Goal: Task Accomplishment & Management: Use online tool/utility

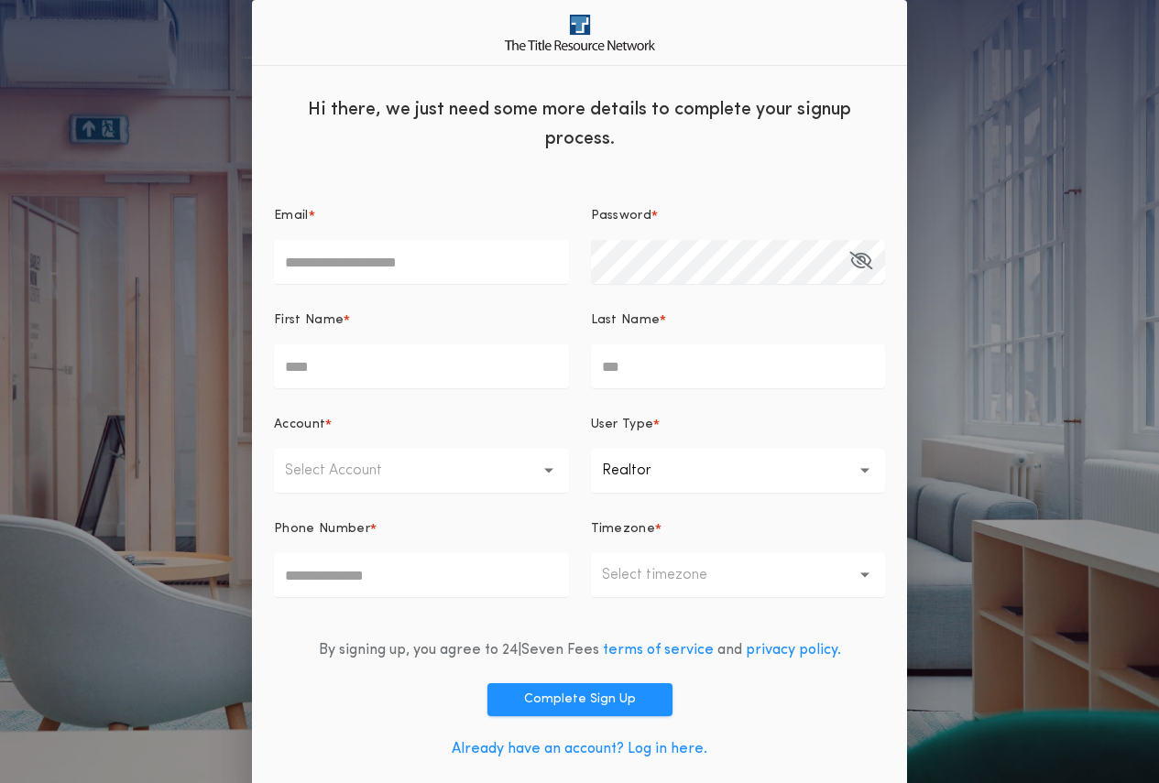
click at [563, 745] on link "Already have an account? Log in here." at bounding box center [580, 749] width 256 height 15
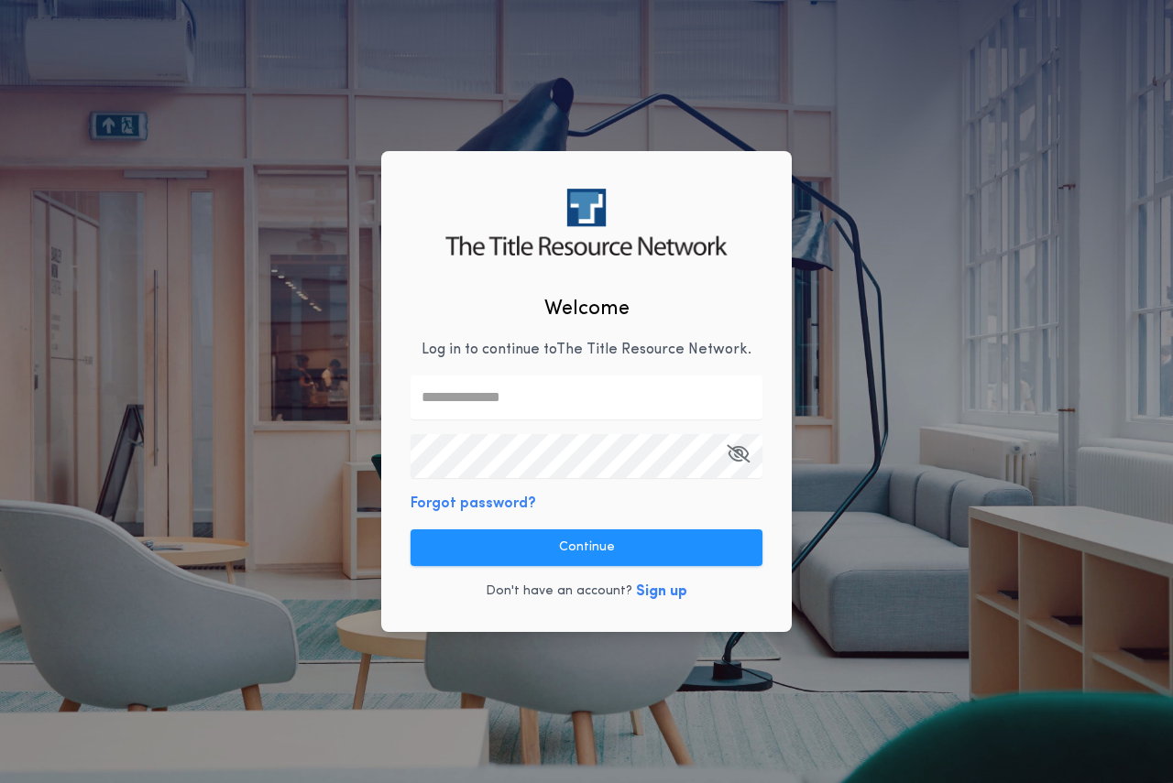
click at [410, 376] on div at bounding box center [410, 376] width 0 height 0
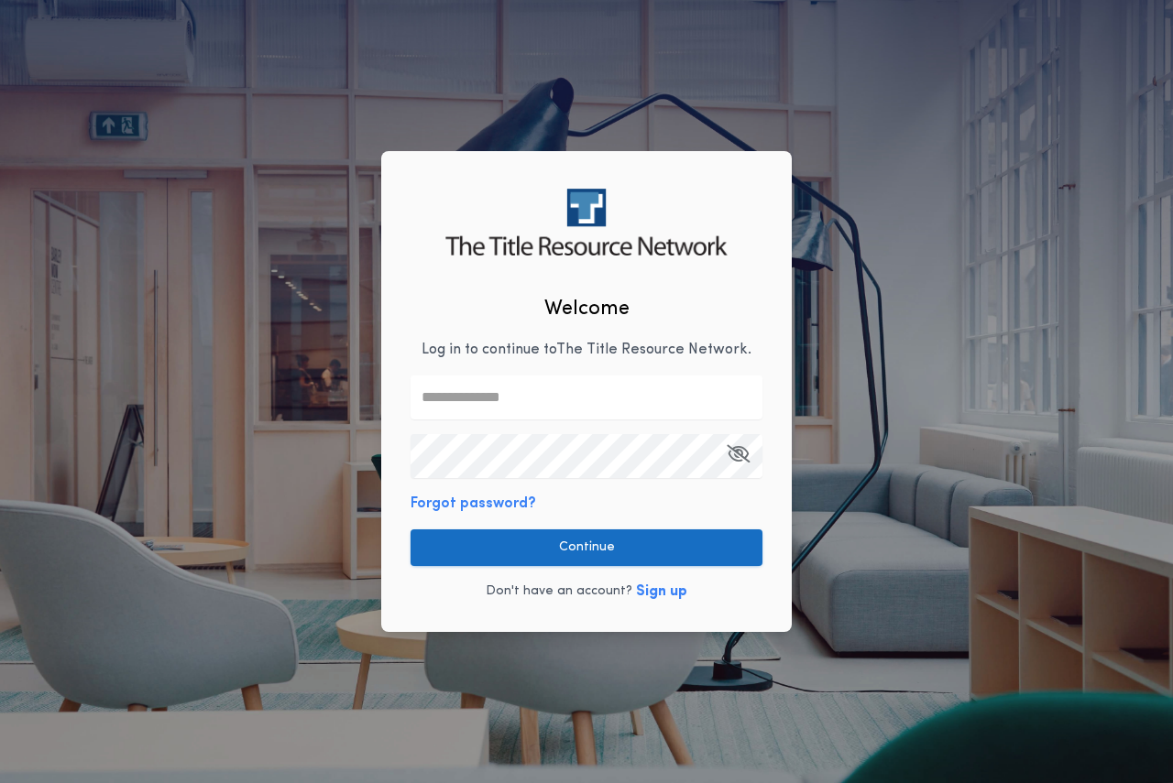
type input "**********"
click at [611, 538] on button "Continue" at bounding box center [586, 548] width 352 height 37
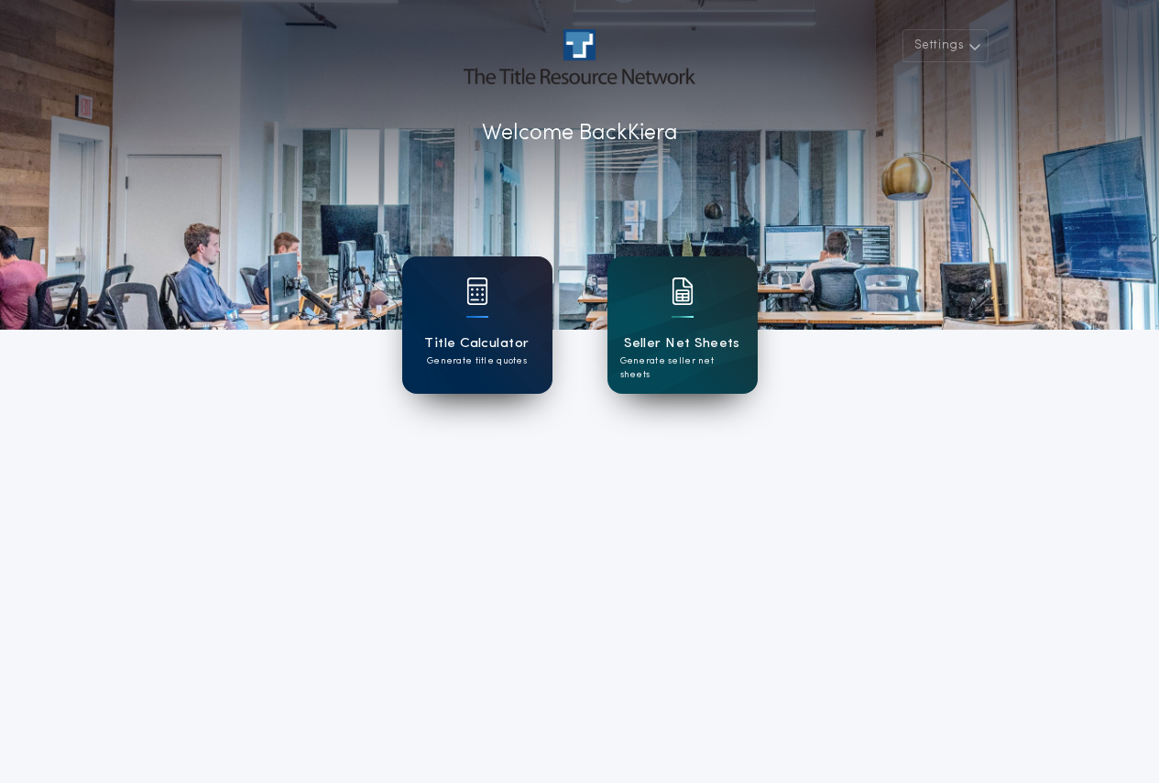
click at [443, 317] on div "Title Calculator Generate title quotes" at bounding box center [477, 325] width 150 height 137
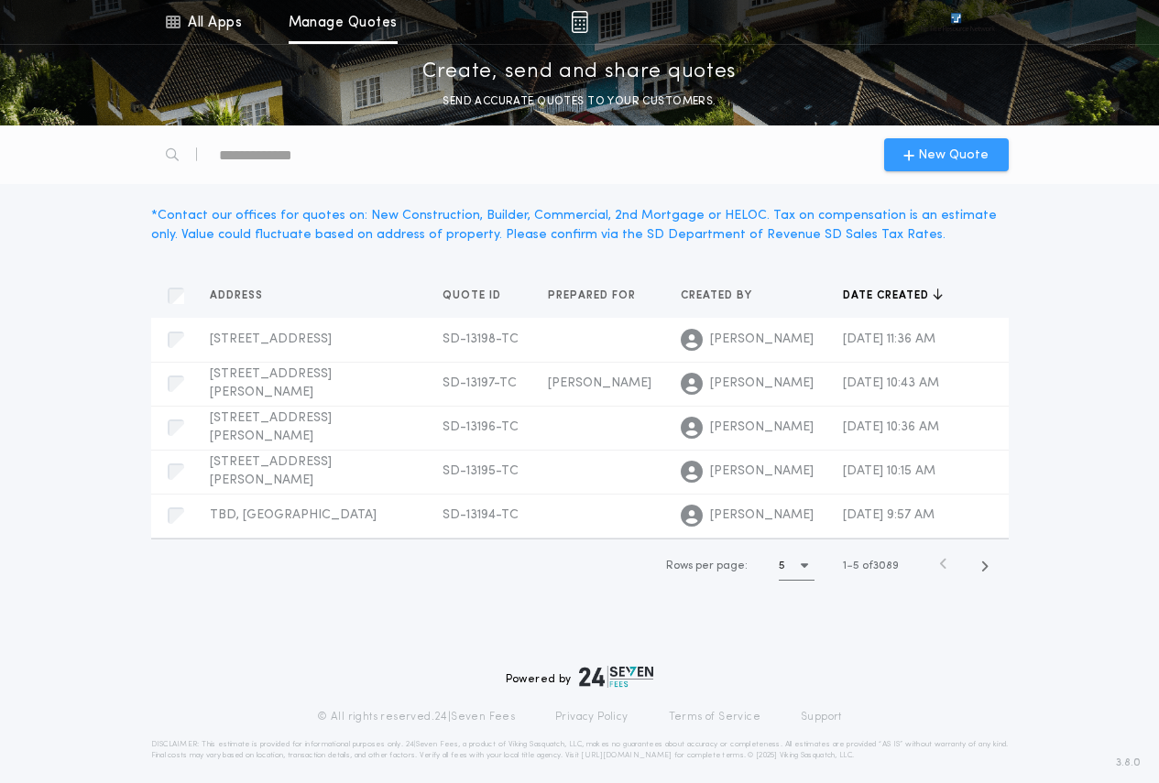
click at [970, 149] on span "New Quote" at bounding box center [953, 155] width 71 height 19
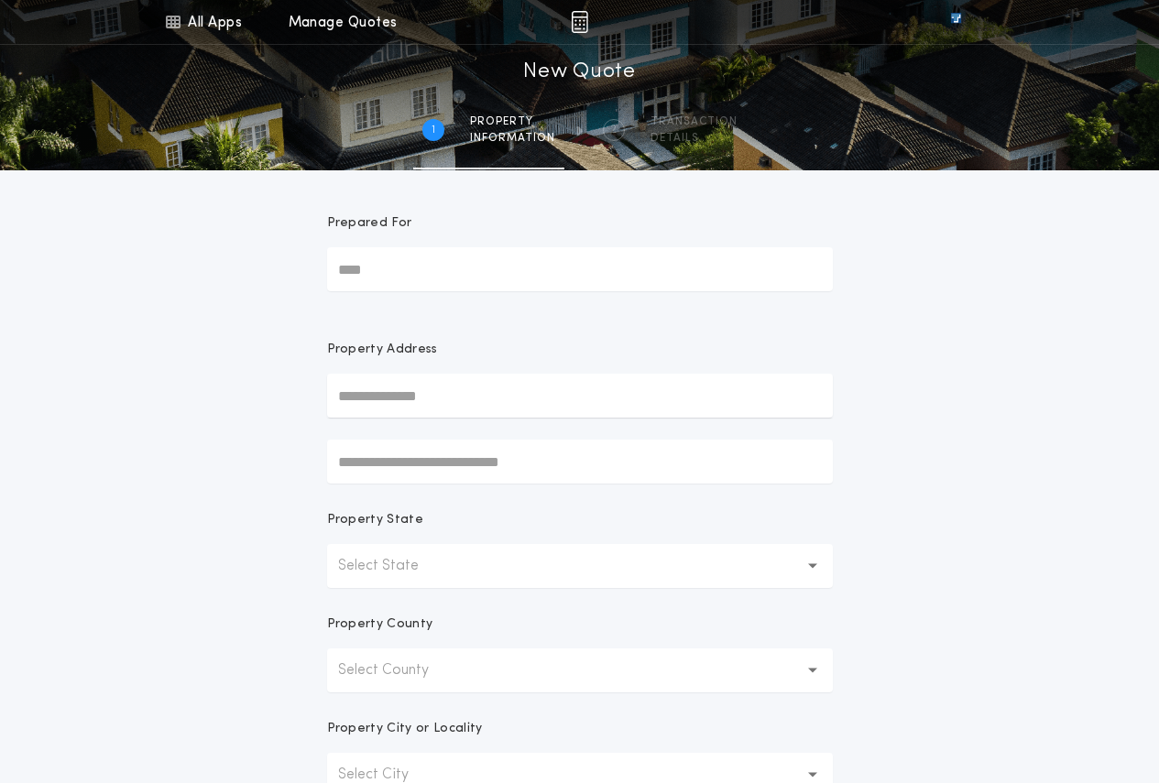
click at [525, 274] on input "Prepared For" at bounding box center [580, 269] width 506 height 44
type input "*****"
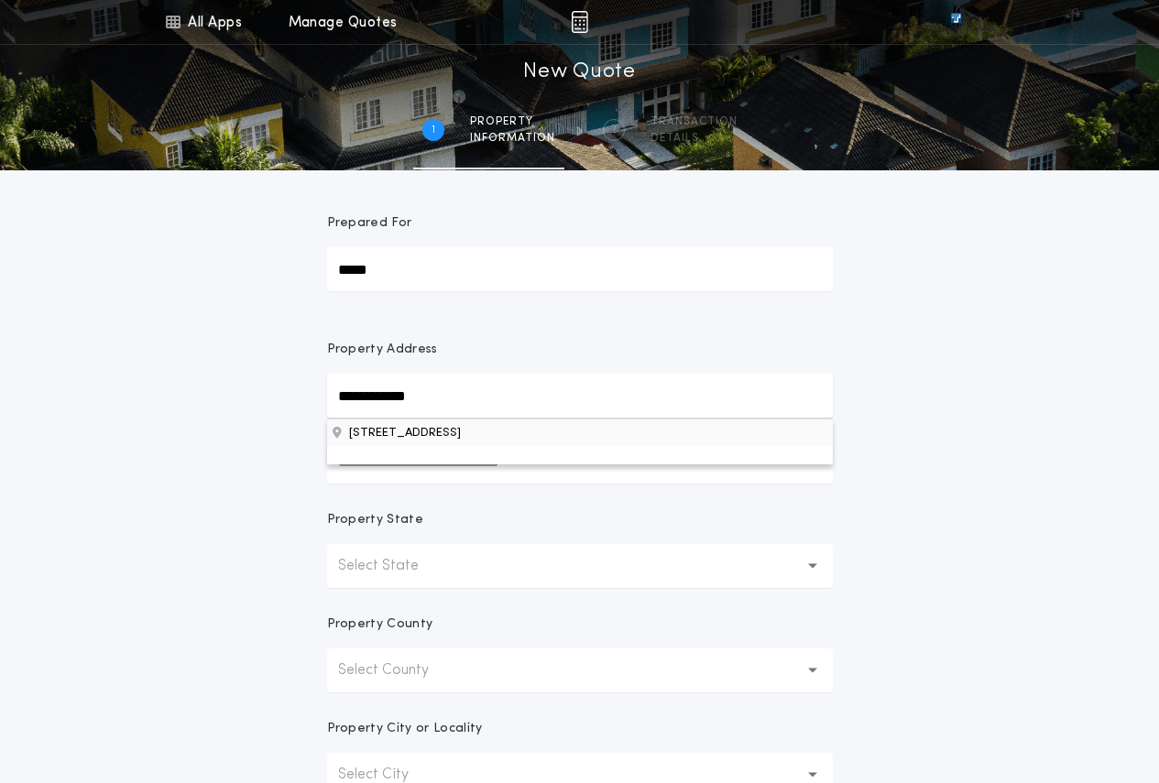
click at [514, 436] on button "48304 330th St, Jefferson, SD, 57038, USA" at bounding box center [580, 432] width 506 height 27
type input "**********"
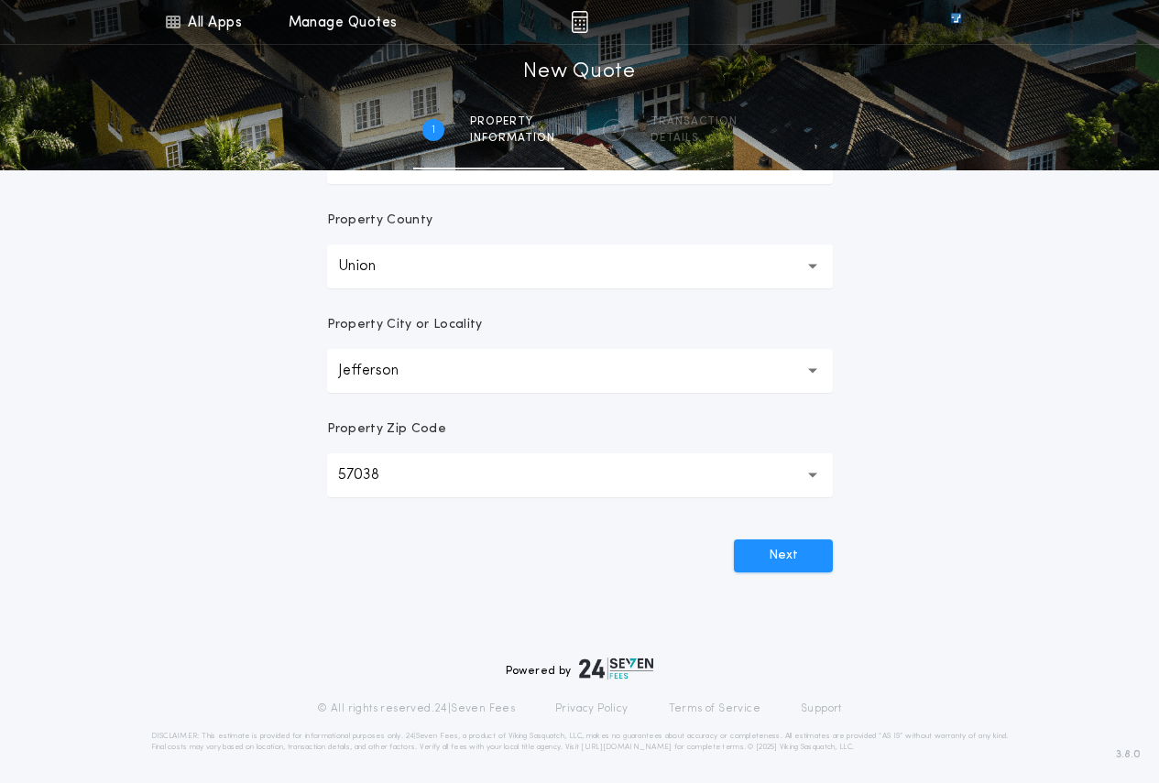
scroll to position [410, 0]
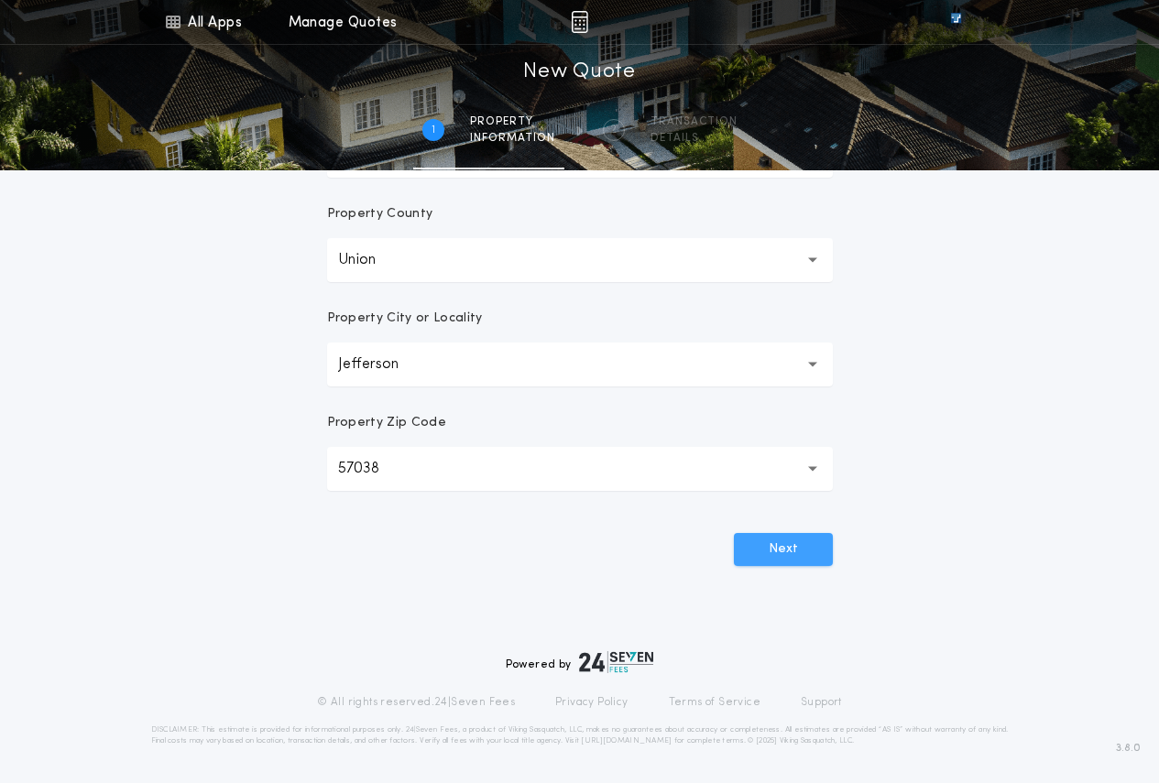
click at [785, 544] on button "Next" at bounding box center [783, 549] width 99 height 33
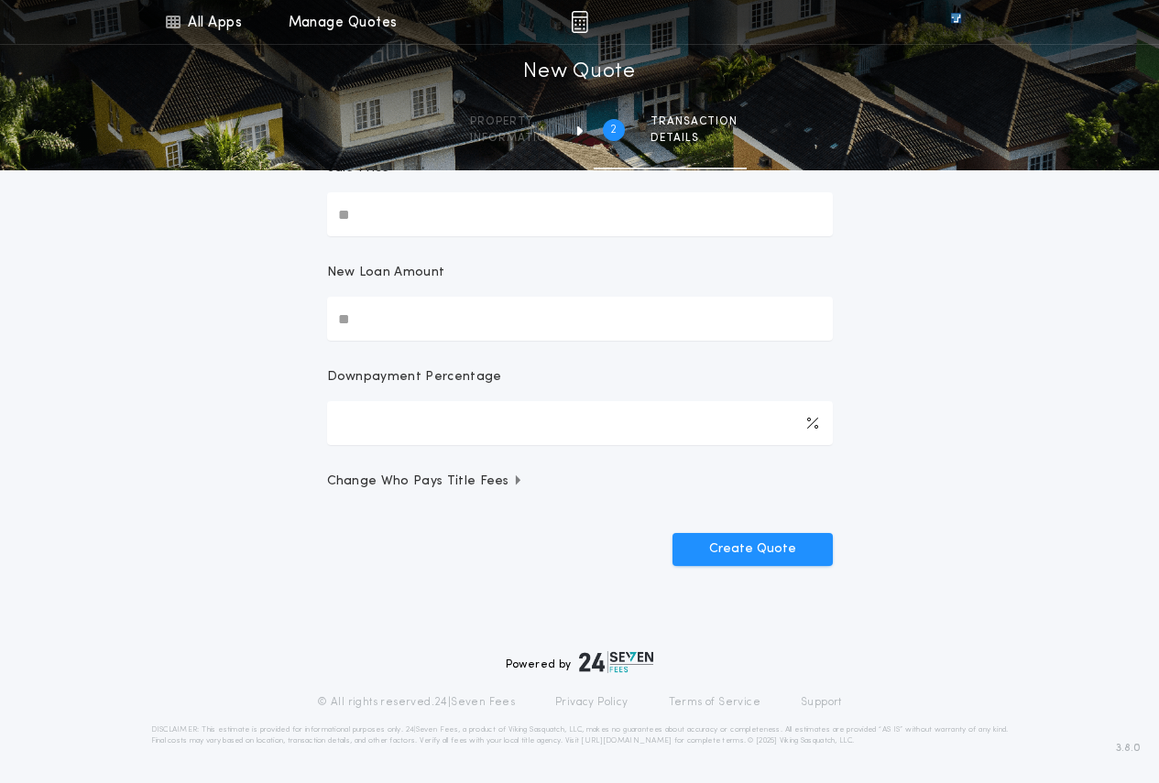
scroll to position [0, 0]
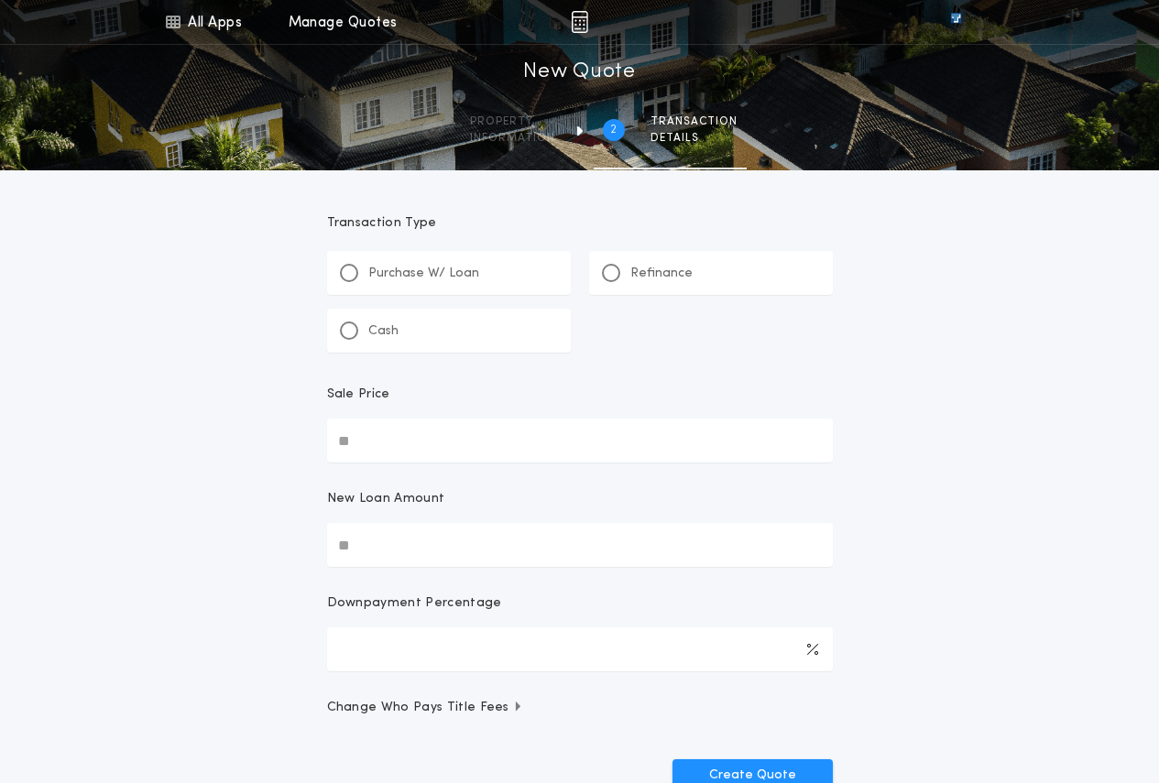
click at [635, 269] on p "Refinance" at bounding box center [661, 274] width 62 height 18
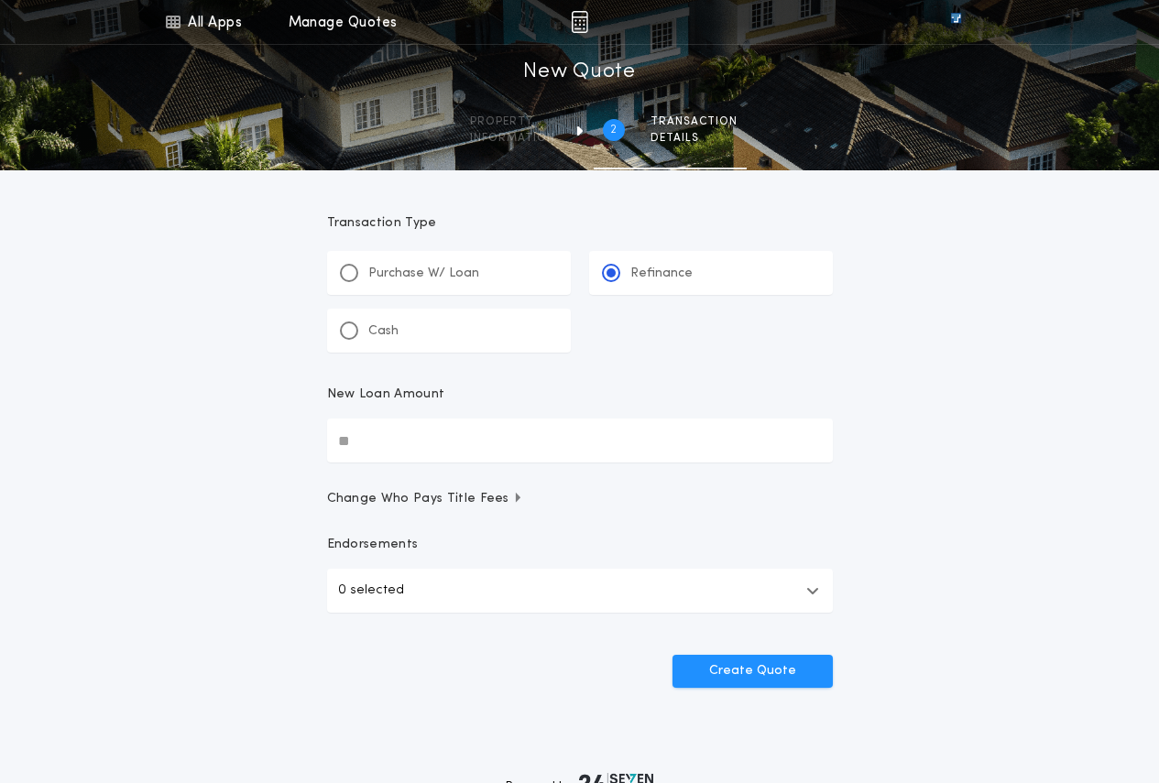
click at [433, 443] on input "New Loan Amount" at bounding box center [580, 441] width 506 height 44
type input "********"
click at [775, 666] on button "Create Quote" at bounding box center [752, 671] width 160 height 33
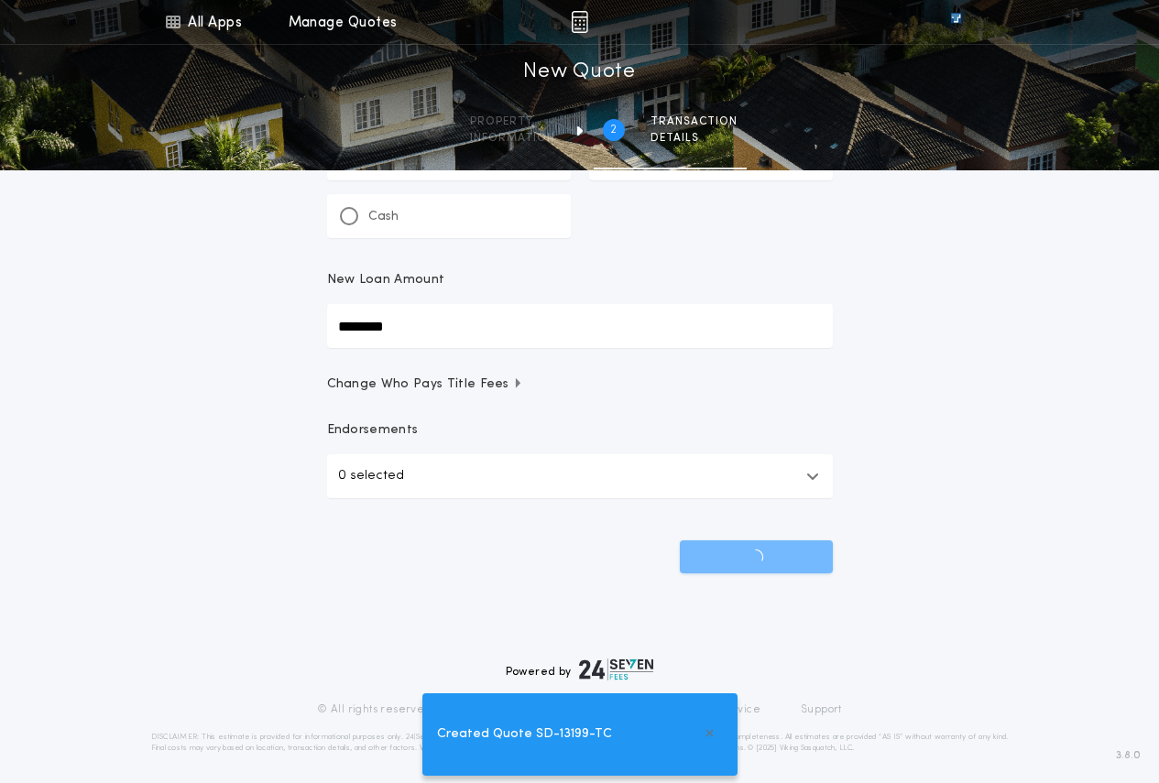
scroll to position [122, 0]
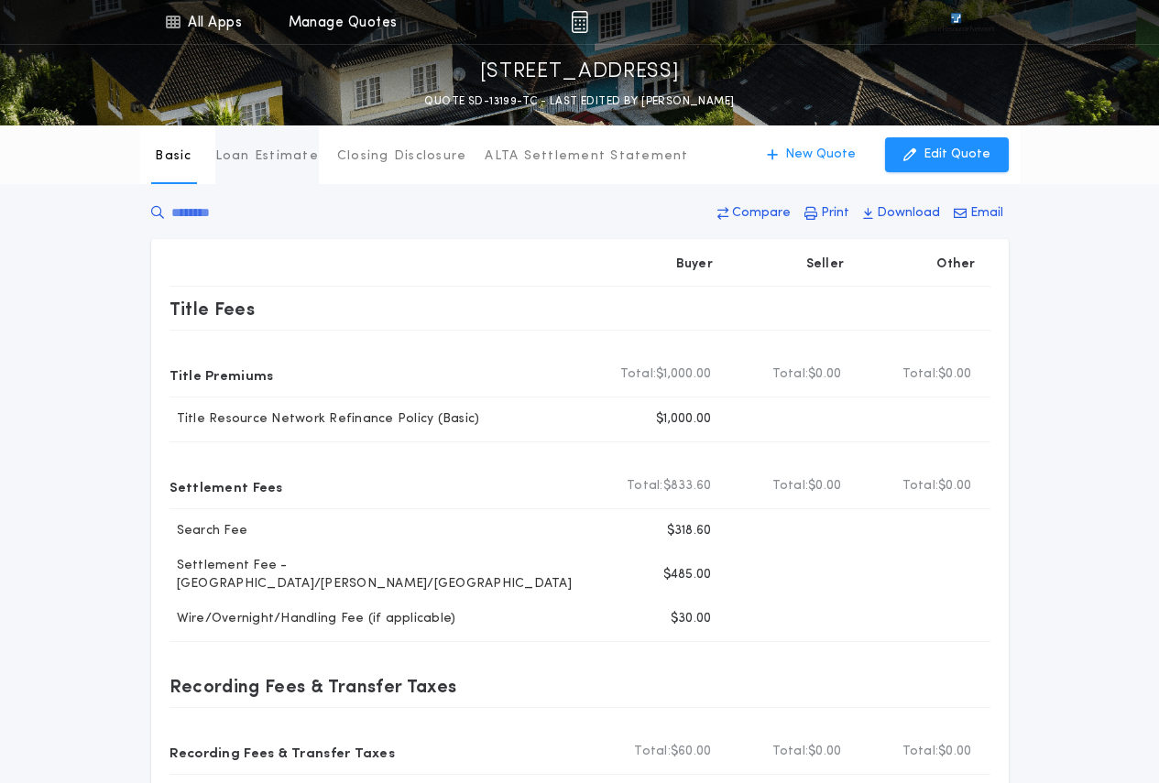
click at [264, 159] on p "Loan Estimate" at bounding box center [267, 157] width 104 height 18
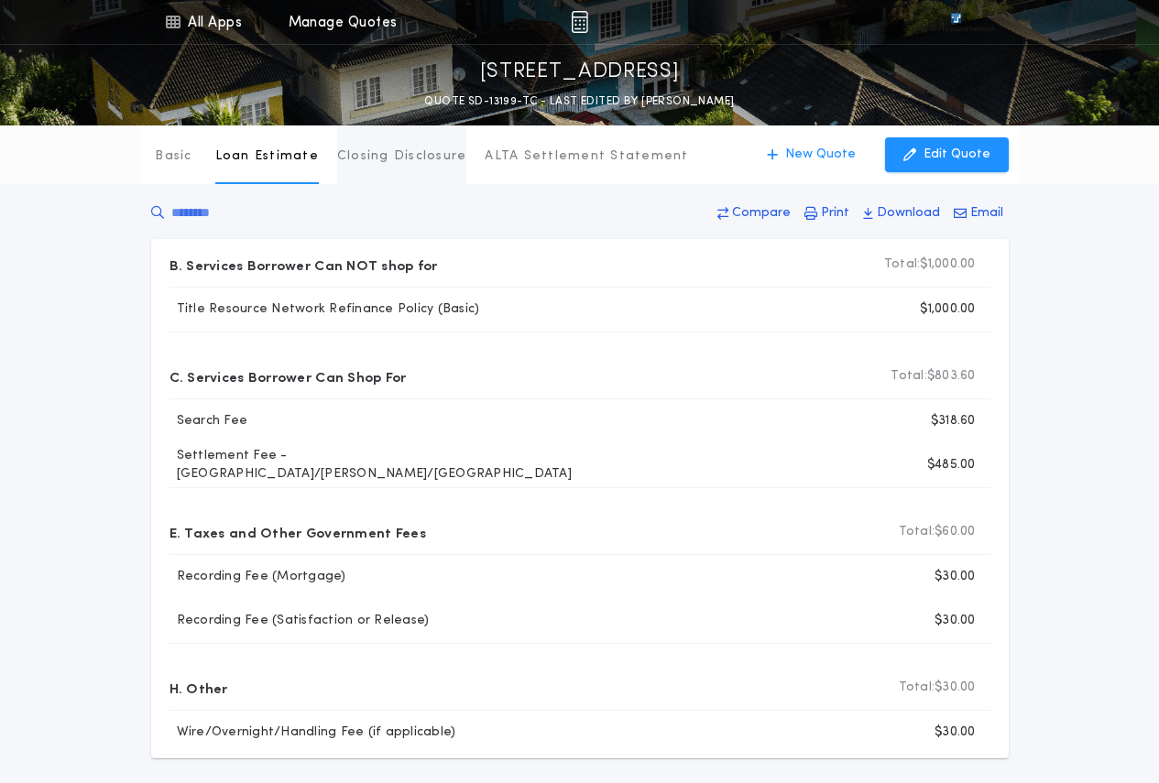
click at [399, 156] on p "Closing Disclosure" at bounding box center [402, 157] width 130 height 18
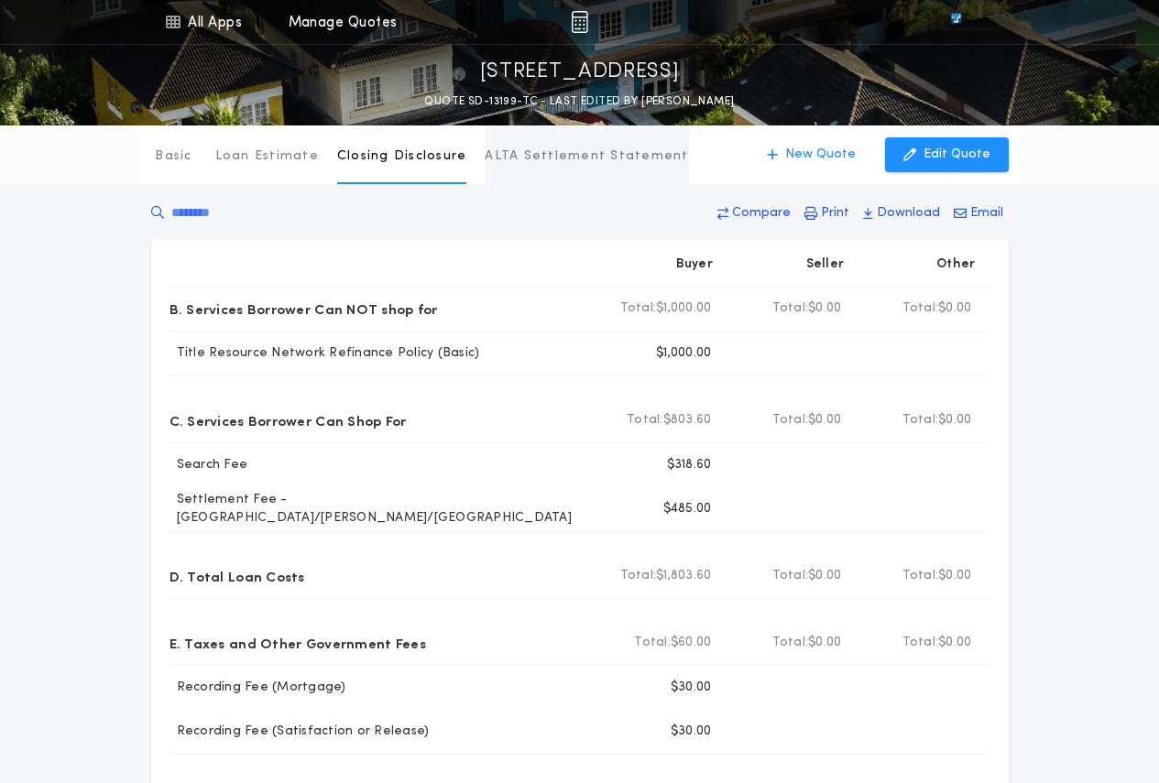
click at [520, 162] on p "ALTA Settlement Statement" at bounding box center [586, 157] width 203 height 18
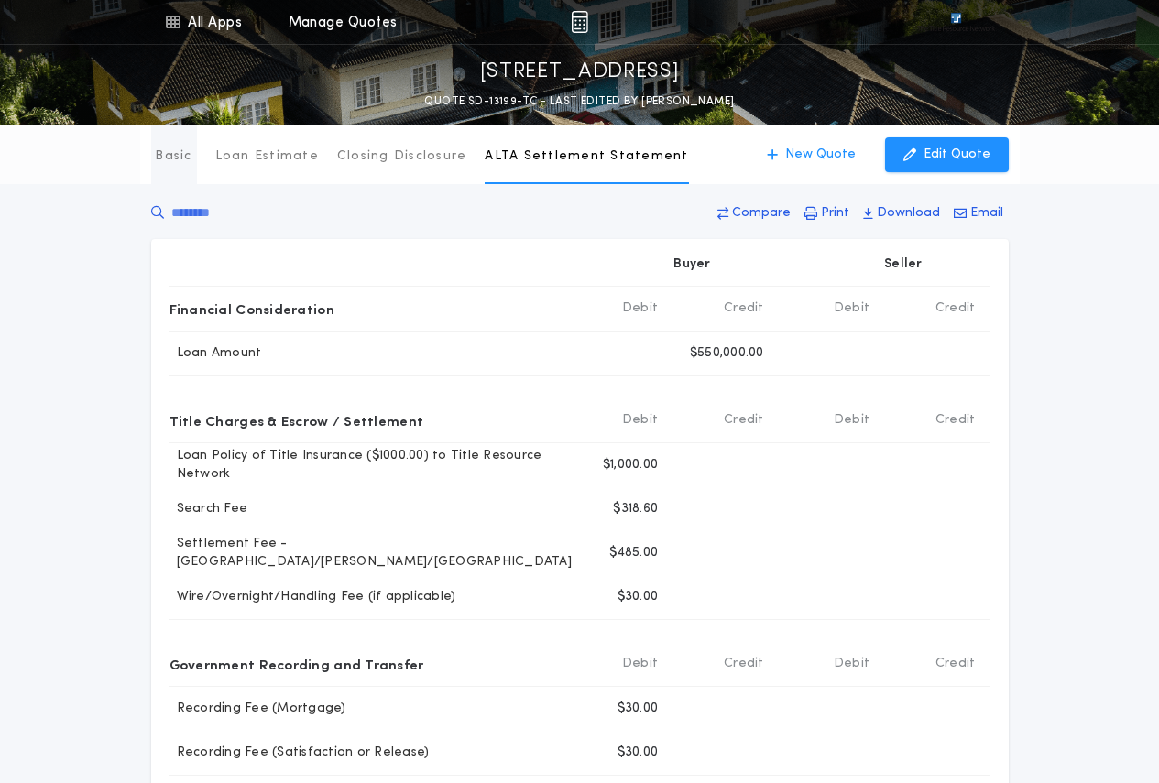
click at [184, 158] on p "Basic" at bounding box center [173, 157] width 37 height 18
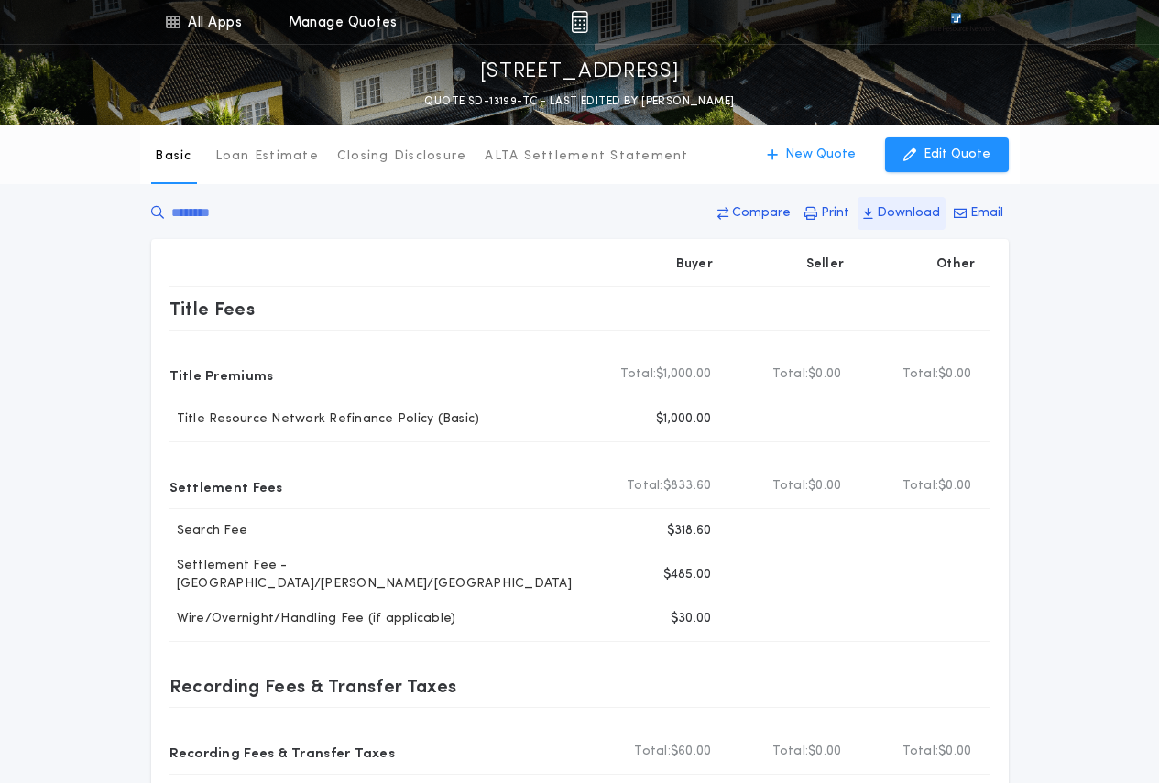
click at [902, 219] on p "Download" at bounding box center [908, 213] width 63 height 18
click at [831, 219] on p "Print" at bounding box center [835, 213] width 28 height 18
click at [279, 169] on button "Loan Estimate" at bounding box center [267, 155] width 104 height 59
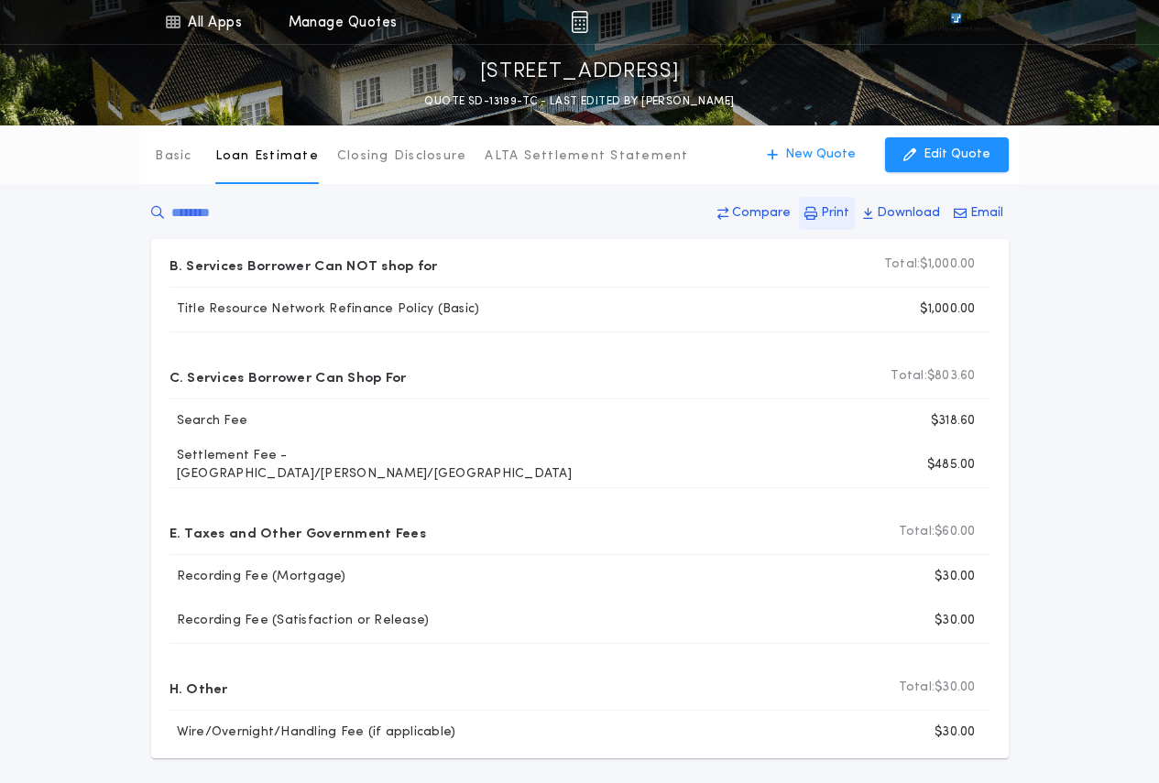
click at [830, 218] on p "Print" at bounding box center [835, 213] width 28 height 18
click at [426, 154] on p "Closing Disclosure" at bounding box center [402, 157] width 130 height 18
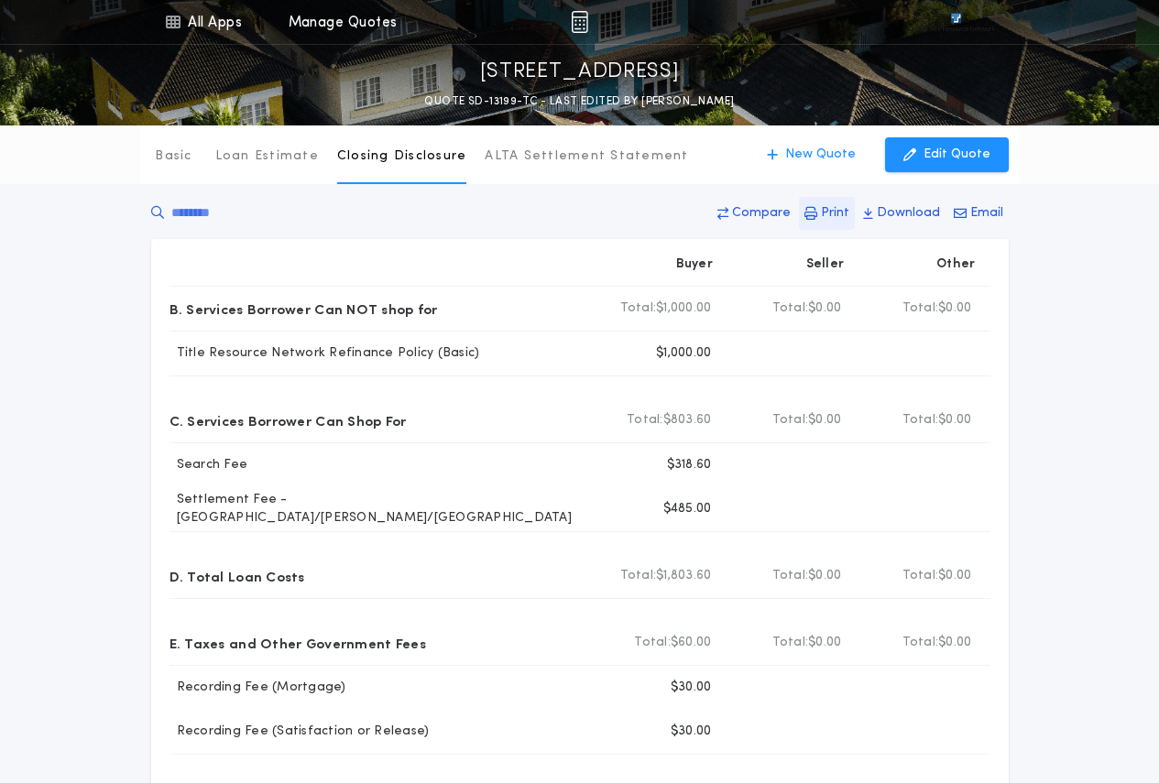
click at [832, 211] on p "Print" at bounding box center [835, 213] width 28 height 18
click at [570, 164] on p "ALTA Settlement Statement" at bounding box center [586, 157] width 203 height 18
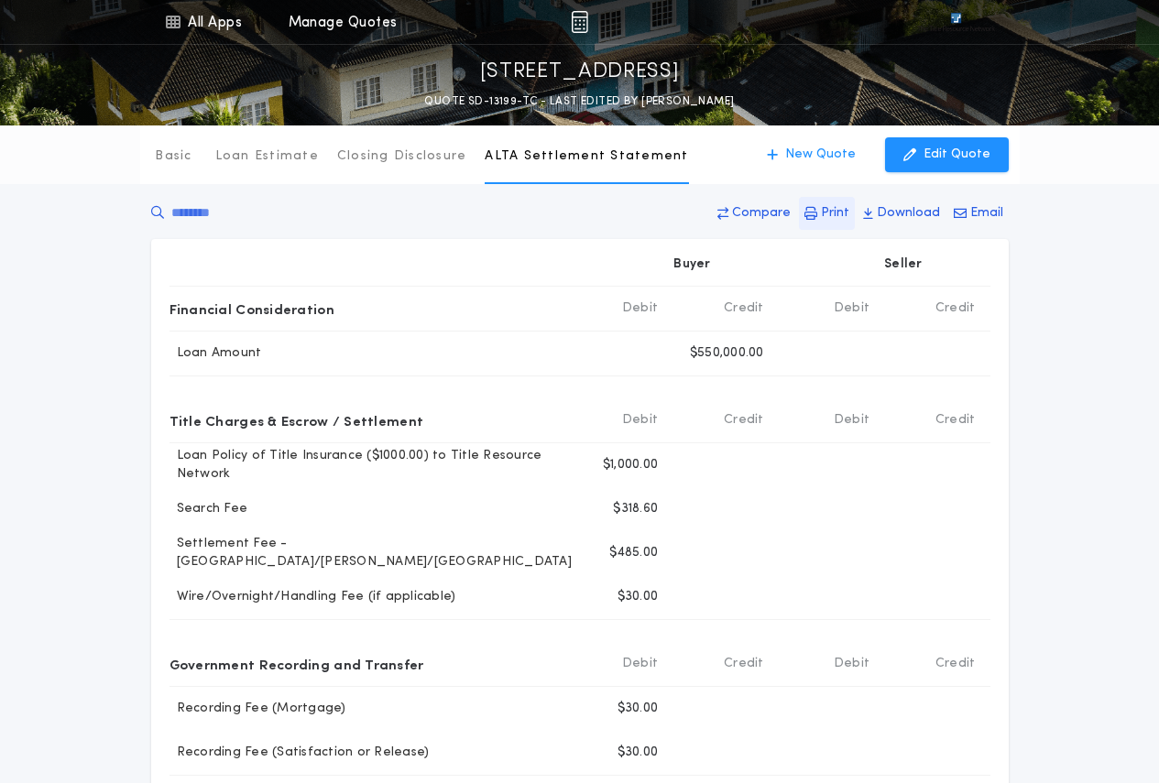
click at [823, 220] on button "Print" at bounding box center [827, 213] width 56 height 33
